Goal: Complete application form: Complete application form

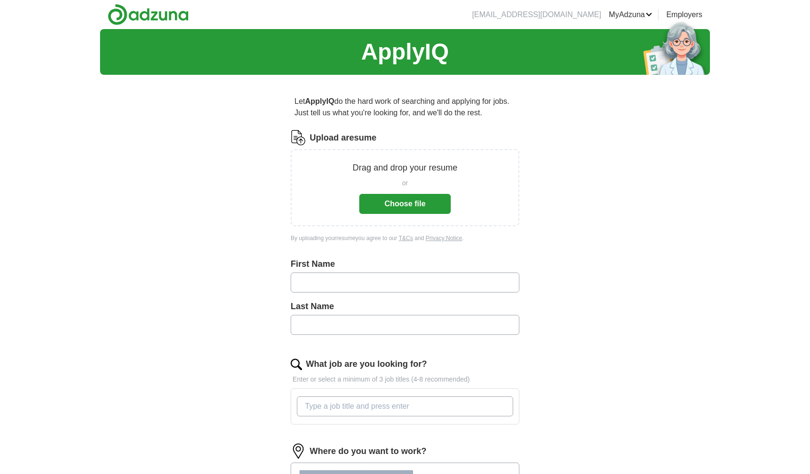
click at [412, 203] on button "Choose file" at bounding box center [404, 204] width 91 height 20
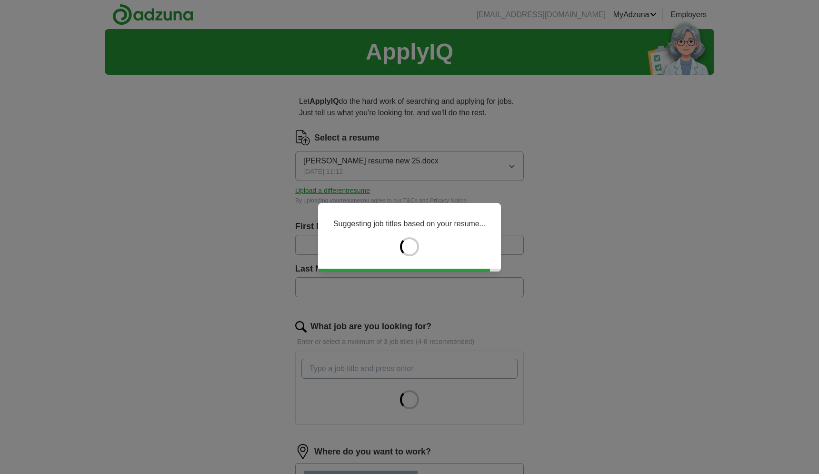
type input "******"
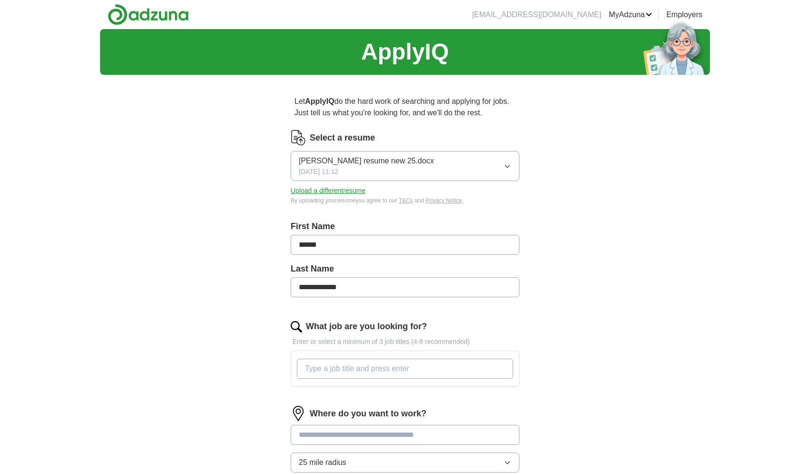
drag, startPoint x: 347, startPoint y: 288, endPoint x: 334, endPoint y: 284, distance: 13.8
click at [334, 284] on input "**********" at bounding box center [405, 287] width 229 height 20
type input "********"
click at [316, 371] on input "What job are you looking for?" at bounding box center [405, 369] width 216 height 20
type input "executive chef, private chef, chef instructor"
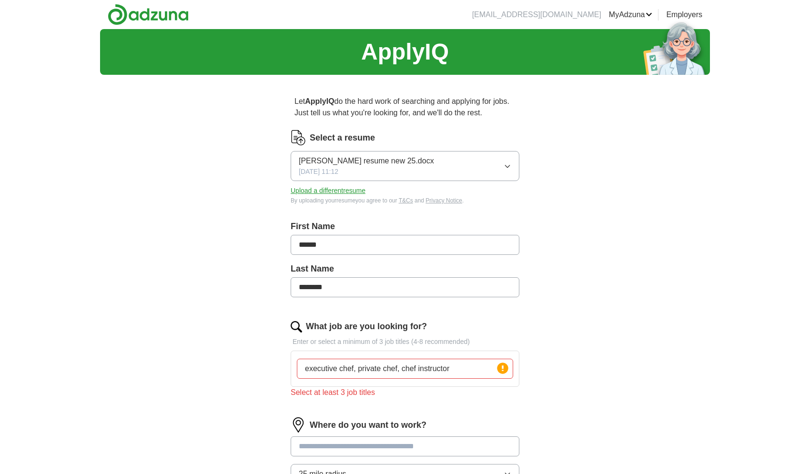
click at [355, 437] on input at bounding box center [405, 446] width 229 height 20
type input "*"
type input "**********"
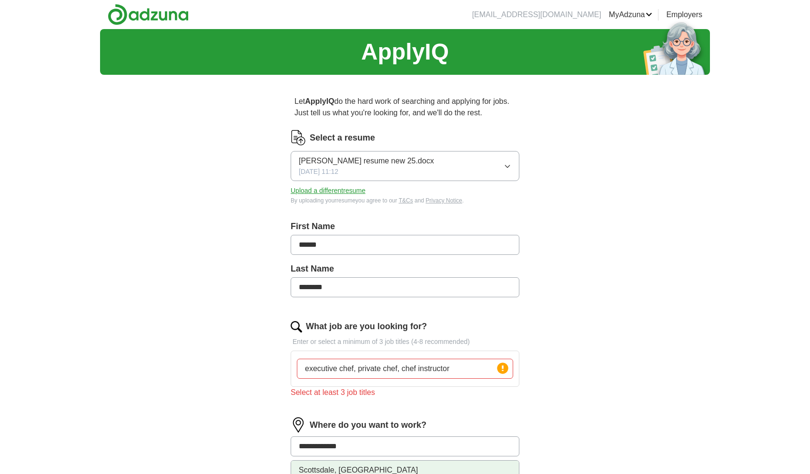
click at [345, 470] on li "Scottsdale, [GEOGRAPHIC_DATA]" at bounding box center [405, 471] width 228 height 20
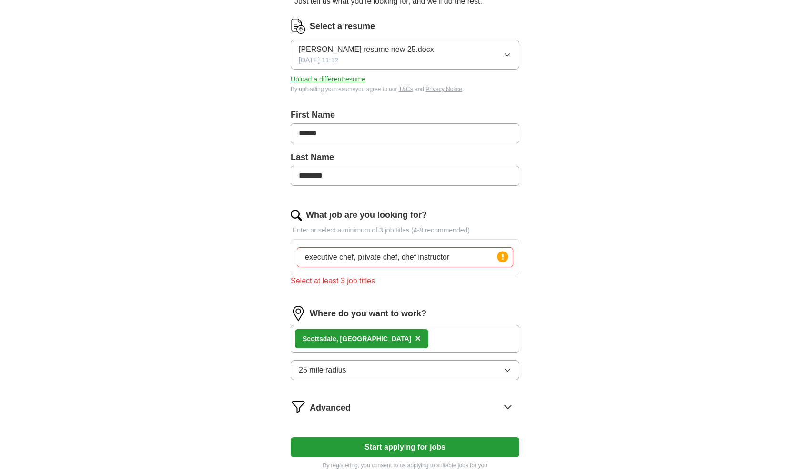
scroll to position [114, 0]
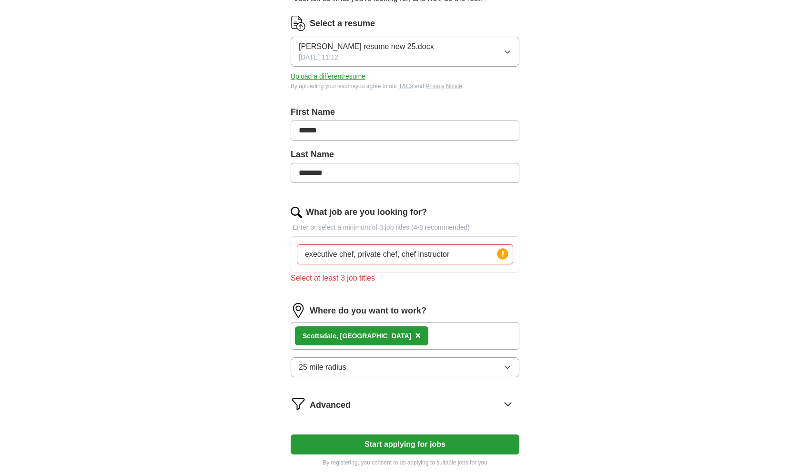
click at [508, 366] on icon "button" at bounding box center [507, 367] width 4 height 2
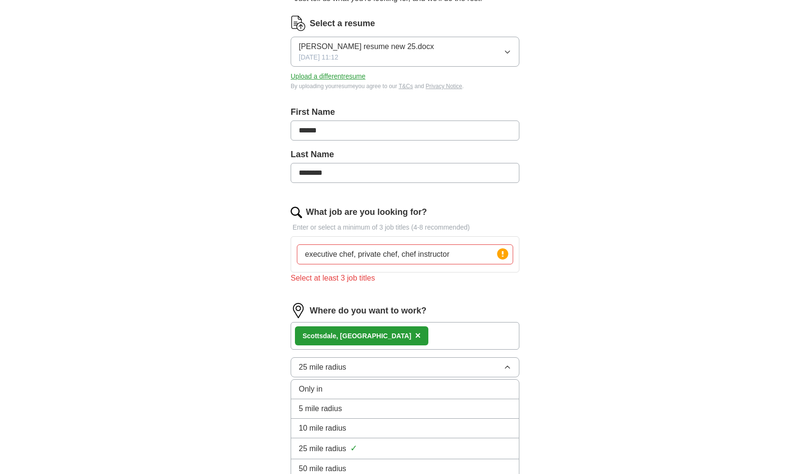
click at [355, 468] on div "50 mile radius" at bounding box center [405, 468] width 212 height 11
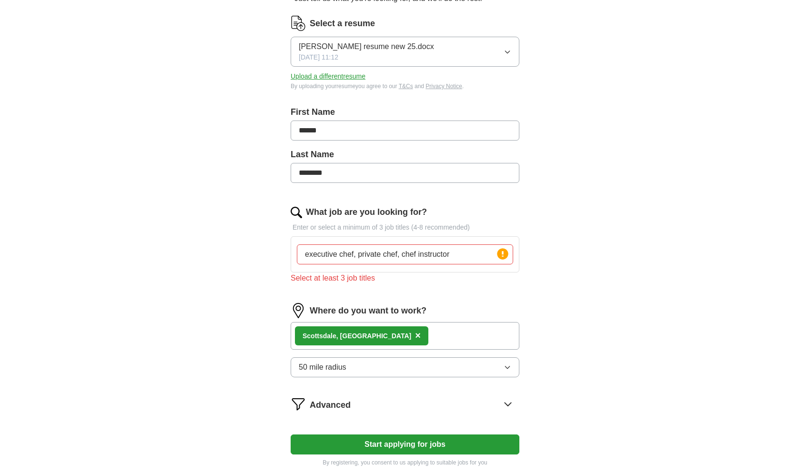
scroll to position [118, 0]
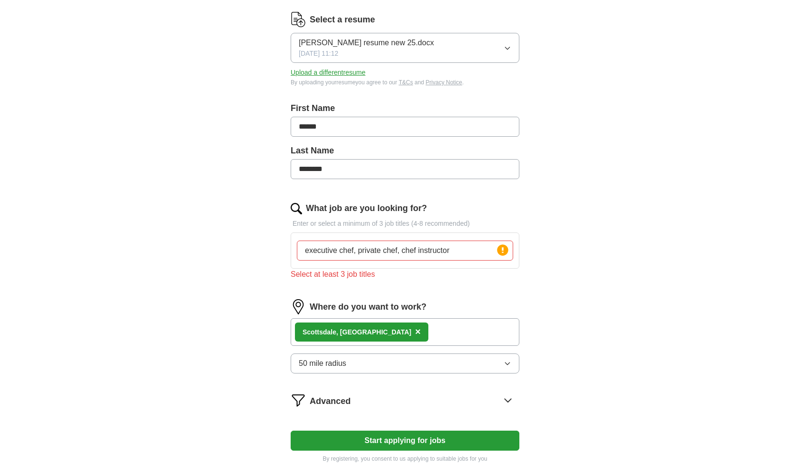
click at [508, 399] on icon at bounding box center [508, 400] width 6 height 3
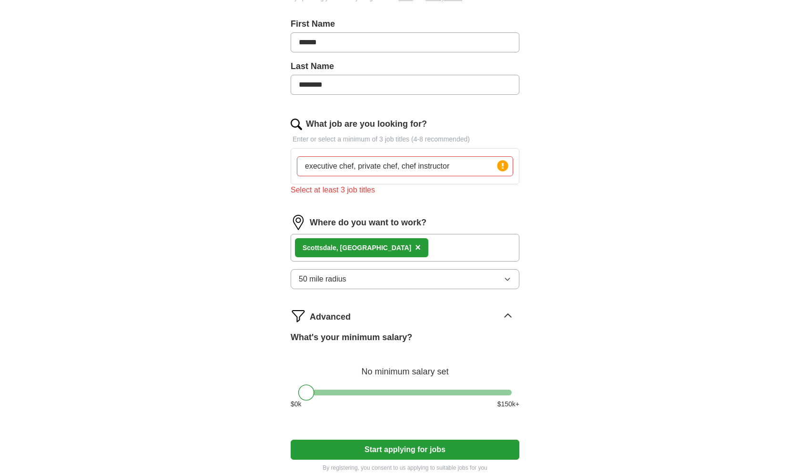
scroll to position [205, 0]
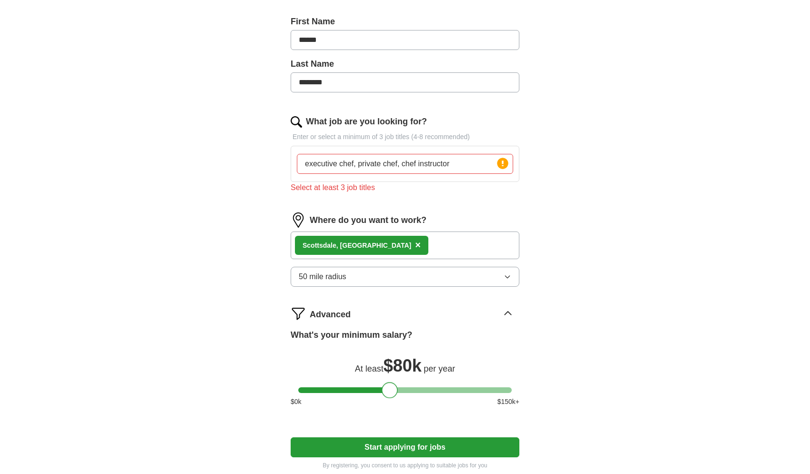
drag, startPoint x: 307, startPoint y: 390, endPoint x: 391, endPoint y: 388, distance: 83.4
click at [391, 387] on div at bounding box center [390, 390] width 16 height 16
click at [394, 446] on button "Start applying for jobs" at bounding box center [405, 447] width 229 height 20
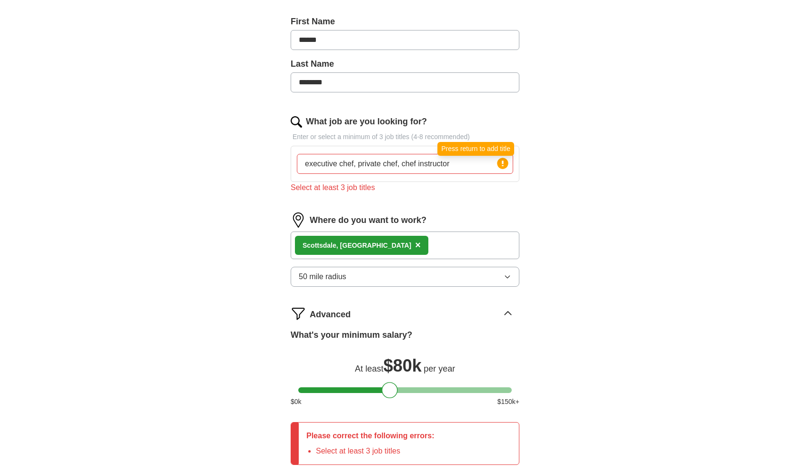
click at [506, 163] on circle at bounding box center [502, 163] width 11 height 11
drag, startPoint x: 309, startPoint y: 162, endPoint x: 303, endPoint y: 162, distance: 6.7
click at [303, 162] on input "executive chef, private chef, chef instructor" at bounding box center [405, 164] width 216 height 20
drag, startPoint x: 364, startPoint y: 162, endPoint x: 357, endPoint y: 163, distance: 6.3
click at [357, 163] on input "Executive chef, private chef, chef instructor" at bounding box center [405, 164] width 216 height 20
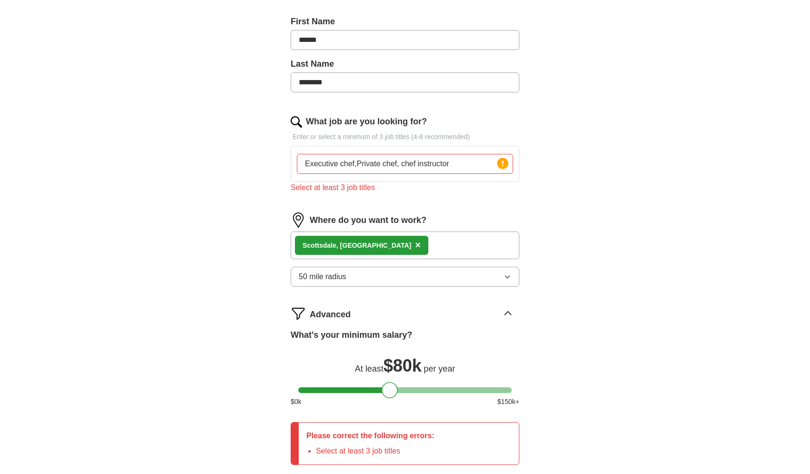
click at [400, 164] on input "Executive chef,Private chef, chef instructor" at bounding box center [405, 164] width 216 height 20
click at [416, 446] on li "Select at least 3 job titles" at bounding box center [375, 450] width 119 height 11
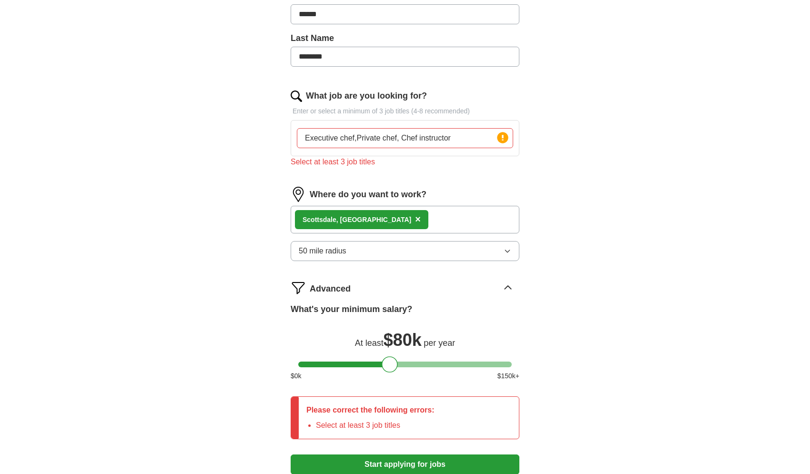
scroll to position [256, 0]
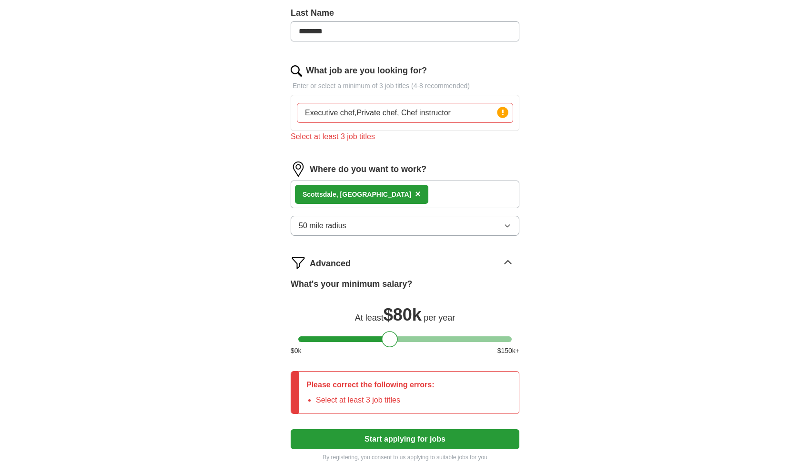
click at [416, 435] on button "Start applying for jobs" at bounding box center [405, 439] width 229 height 20
click at [453, 111] on input "Executive chef,Private chef, Chef instructor" at bounding box center [405, 113] width 216 height 20
click at [418, 440] on button "Start applying for jobs" at bounding box center [405, 439] width 229 height 20
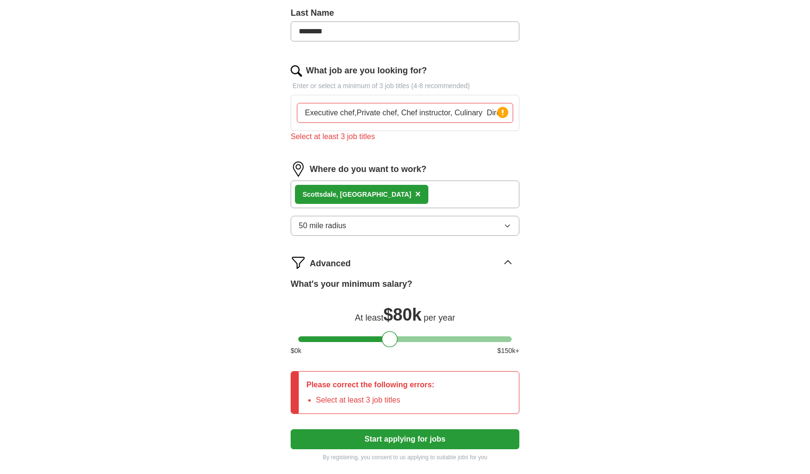
click at [488, 113] on input "Executive chef,Private chef, Chef instructor, Culinary Director, Regional chef" at bounding box center [405, 113] width 216 height 20
click at [357, 113] on input "Executive chef,Private chef, Chef instructor, Culinary Director, Regional chef" at bounding box center [405, 113] width 216 height 20
type input "Executive chef, Private chef, Chef instructor, Culinary Director, Regional chef"
click at [406, 437] on button "Start applying for jobs" at bounding box center [405, 439] width 229 height 20
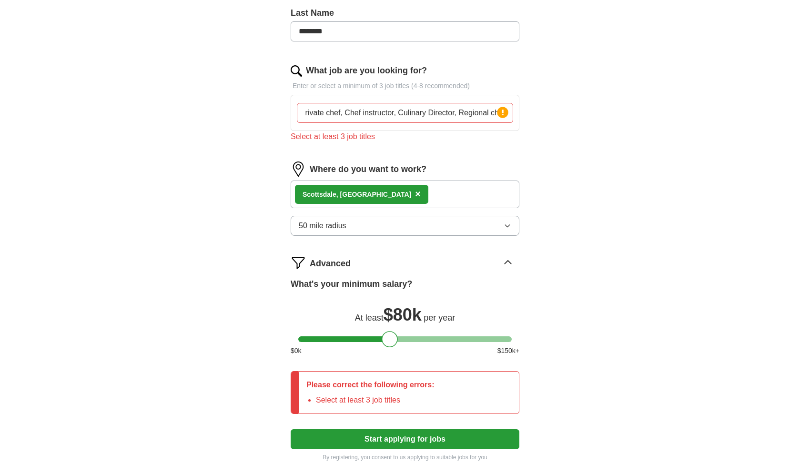
drag, startPoint x: 302, startPoint y: 112, endPoint x: 537, endPoint y: 111, distance: 235.8
click at [537, 111] on div "Let ApplyIQ do the hard work of searching and applying for jobs. Just tell us w…" at bounding box center [405, 151] width 305 height 648
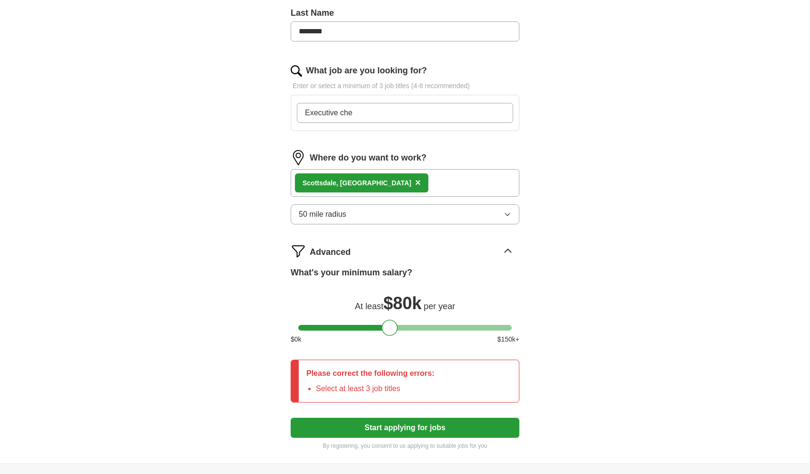
type input "Executive chef"
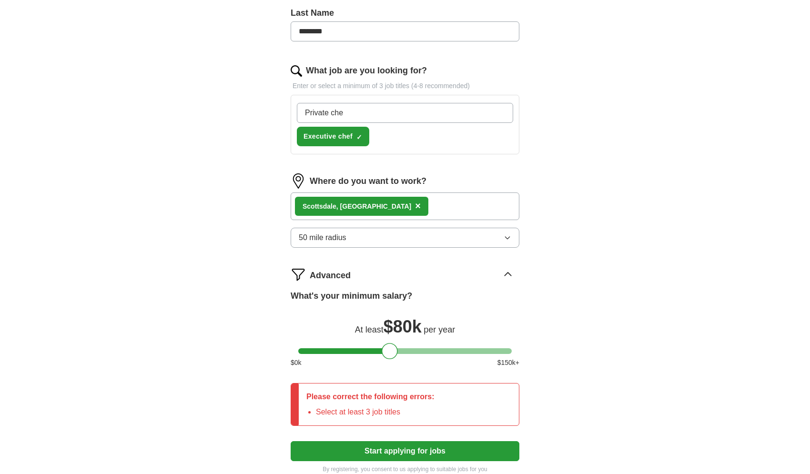
type input "Private chef"
type input "Chef Instructor"
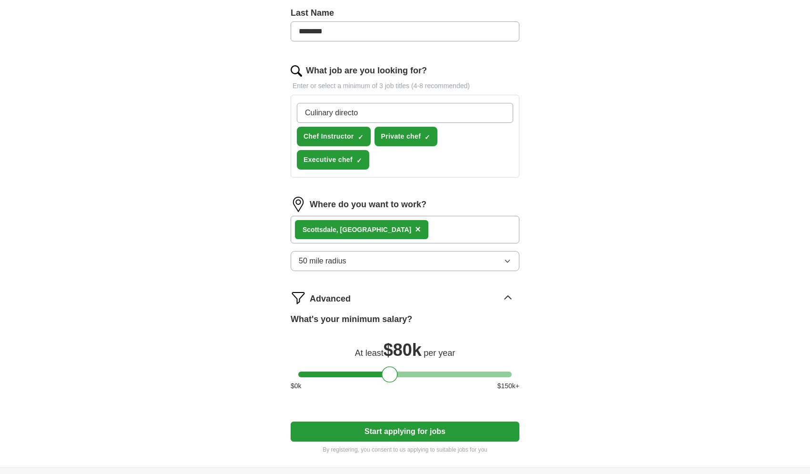
type input "Culinary director"
type input "Regional chef"
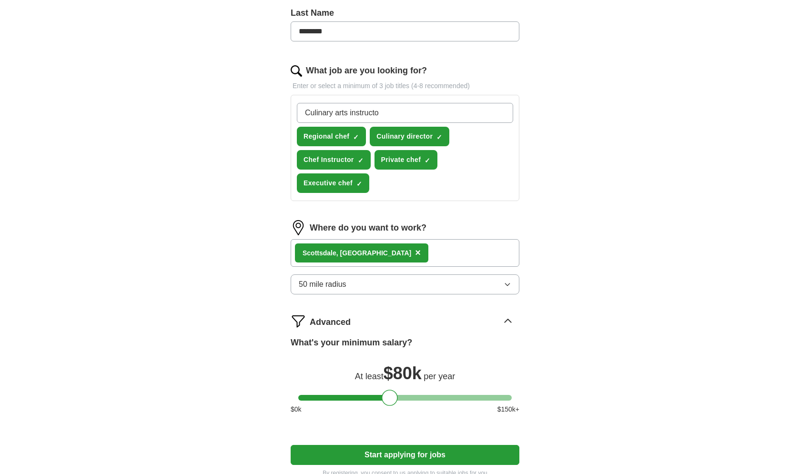
type input "Culinary arts instructor"
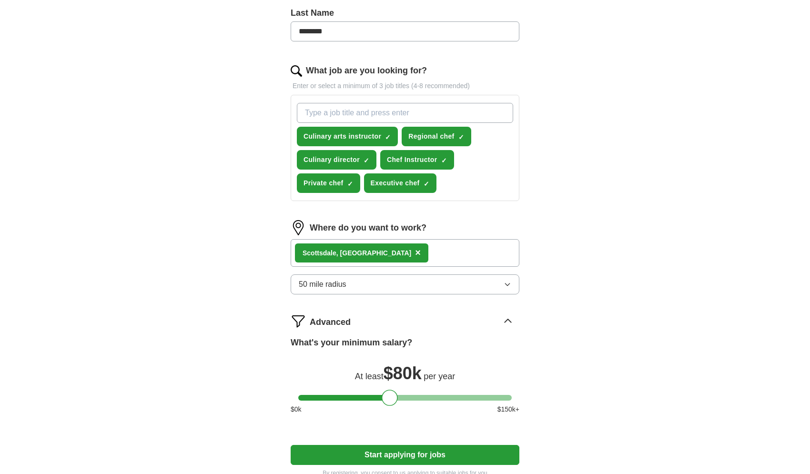
click at [396, 452] on button "Start applying for jobs" at bounding box center [405, 455] width 229 height 20
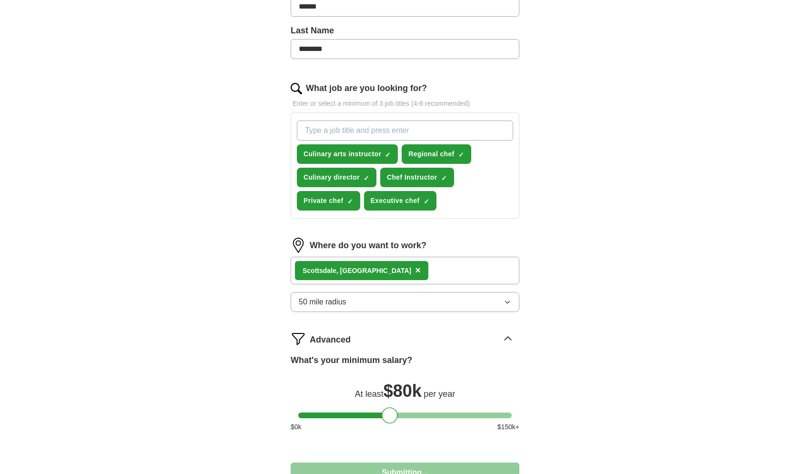
select select "**"
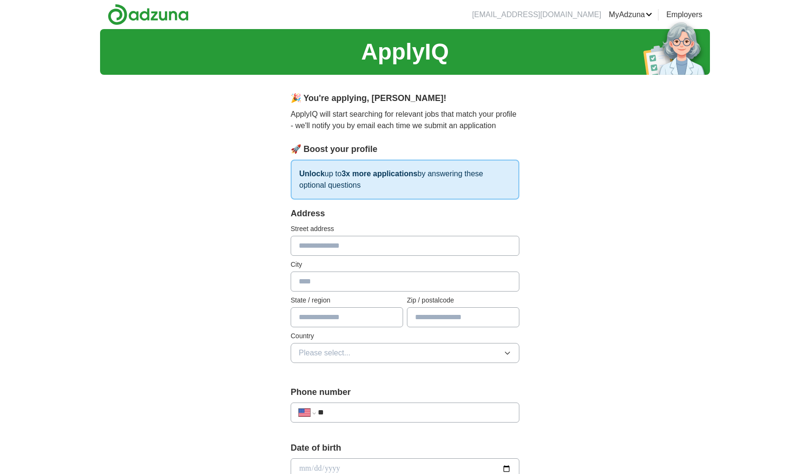
click at [310, 249] on input "text" at bounding box center [405, 246] width 229 height 20
type input "**********"
type input "**"
type input "*****"
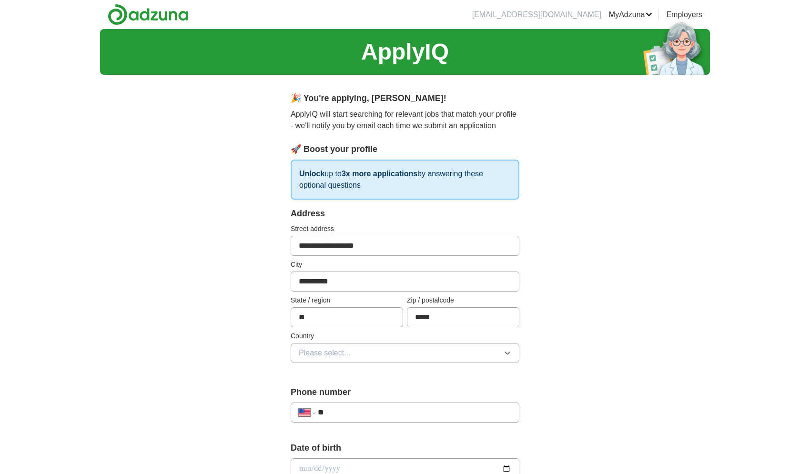
click at [510, 352] on icon "button" at bounding box center [508, 353] width 8 height 8
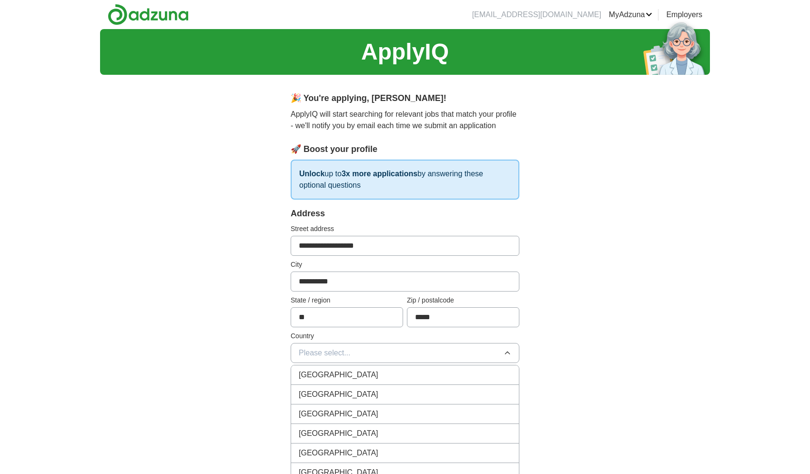
click at [348, 394] on div "[GEOGRAPHIC_DATA]" at bounding box center [405, 394] width 212 height 11
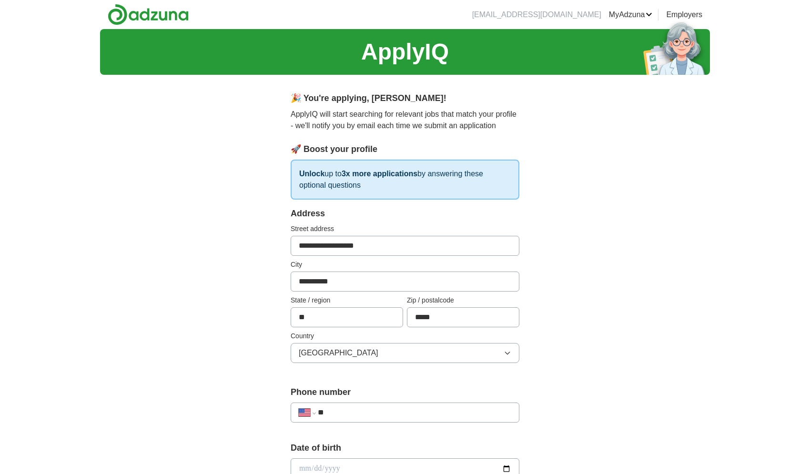
click at [347, 407] on input "**" at bounding box center [414, 412] width 193 height 11
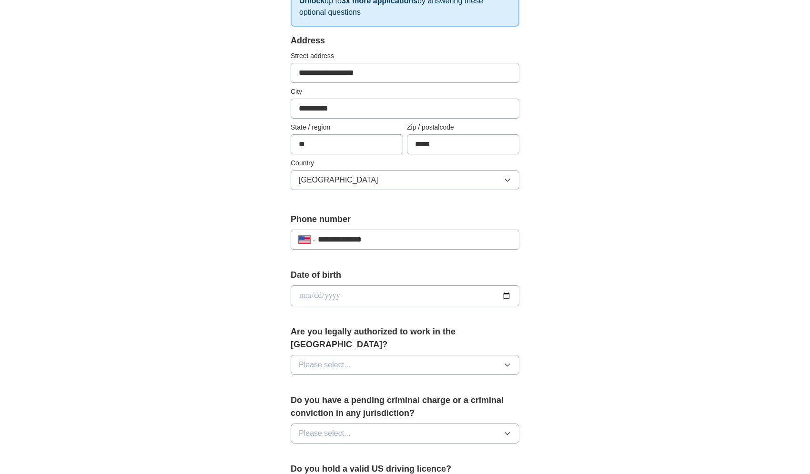
scroll to position [184, 0]
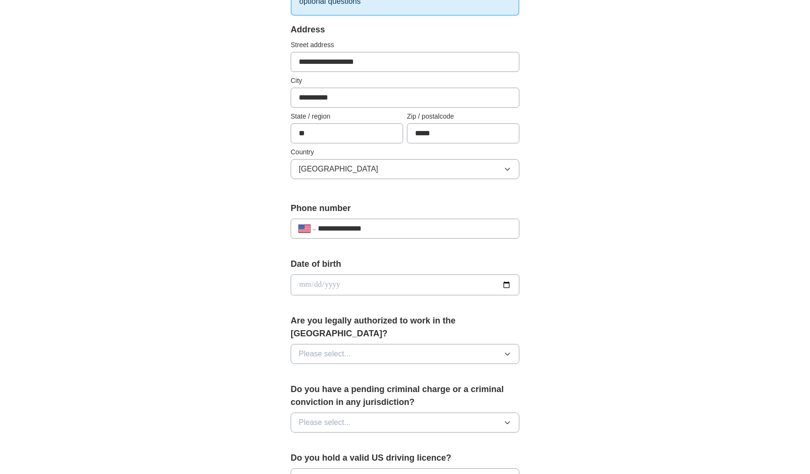
type input "**********"
click at [508, 350] on icon "button" at bounding box center [508, 354] width 8 height 8
click at [398, 370] on div "Yes" at bounding box center [405, 375] width 212 height 11
click at [510, 419] on icon "button" at bounding box center [508, 423] width 8 height 8
click at [326, 458] on div "No" at bounding box center [405, 463] width 212 height 11
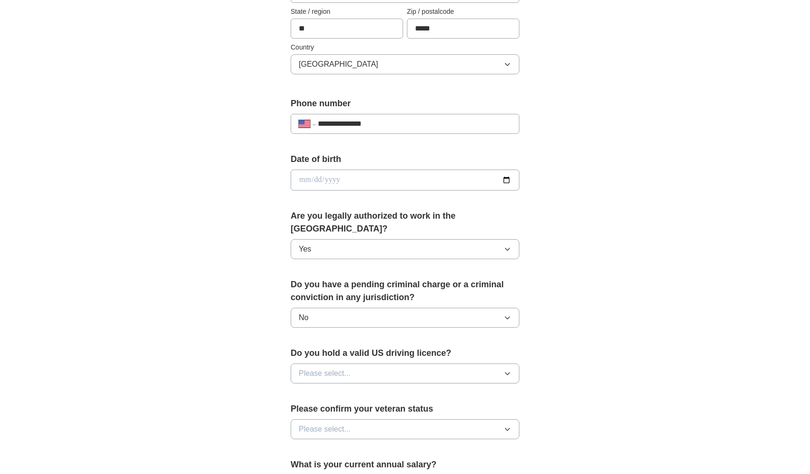
scroll to position [290, 0]
click at [508, 372] on icon "button" at bounding box center [507, 373] width 4 height 2
click at [448, 389] on div "Yes" at bounding box center [405, 394] width 212 height 11
click at [509, 424] on icon "button" at bounding box center [508, 428] width 8 height 8
click at [383, 445] on div "Not applicable" at bounding box center [405, 450] width 212 height 11
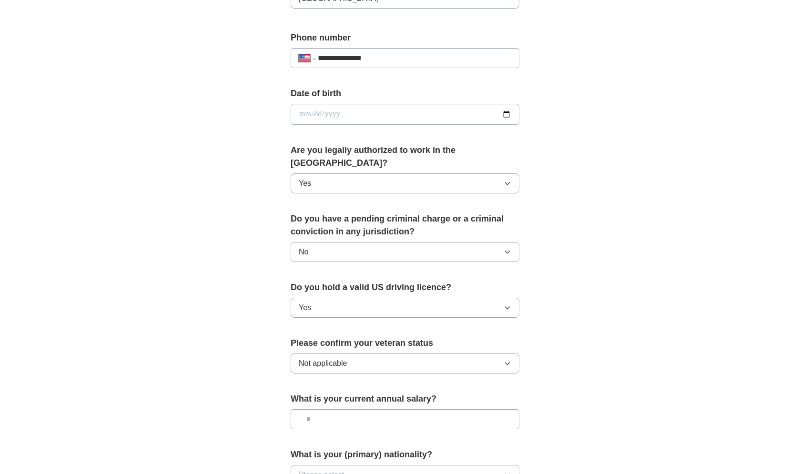
scroll to position [357, 0]
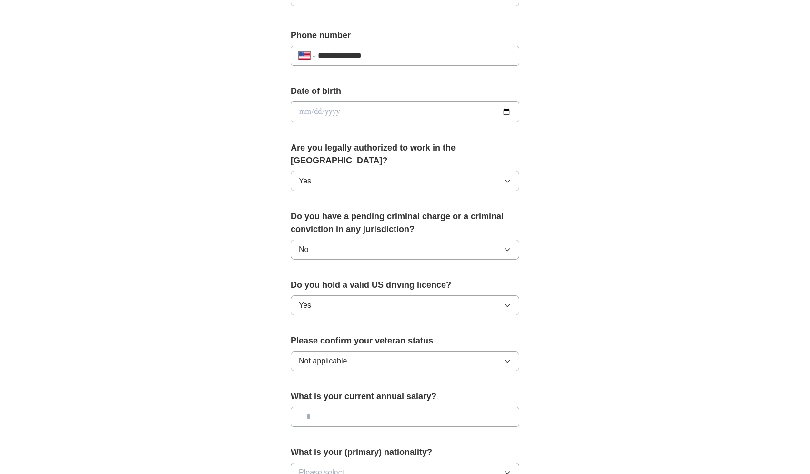
click at [324, 407] on input "text" at bounding box center [405, 417] width 229 height 20
type input "*******"
click at [507, 469] on icon "button" at bounding box center [508, 473] width 8 height 8
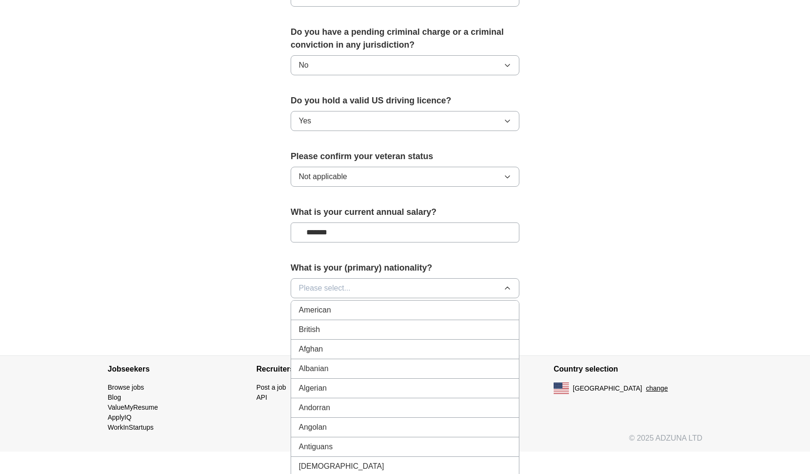
scroll to position [541, 0]
click at [326, 304] on span "American" at bounding box center [315, 309] width 32 height 11
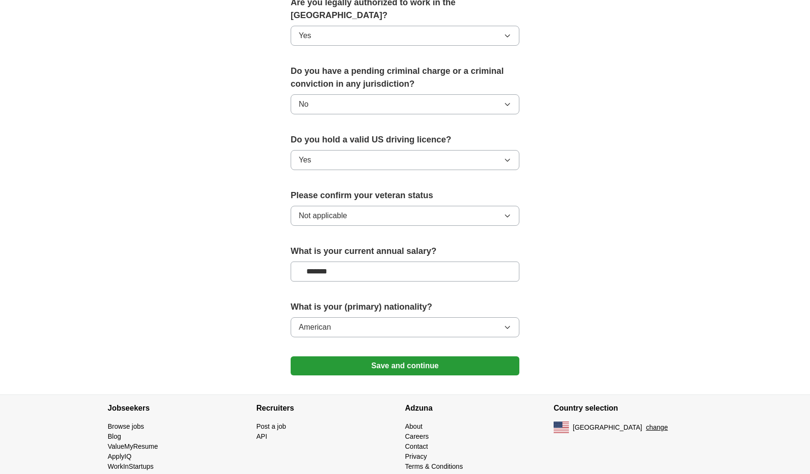
click at [414, 356] on button "Save and continue" at bounding box center [405, 365] width 229 height 19
